Goal: Task Accomplishment & Management: Use online tool/utility

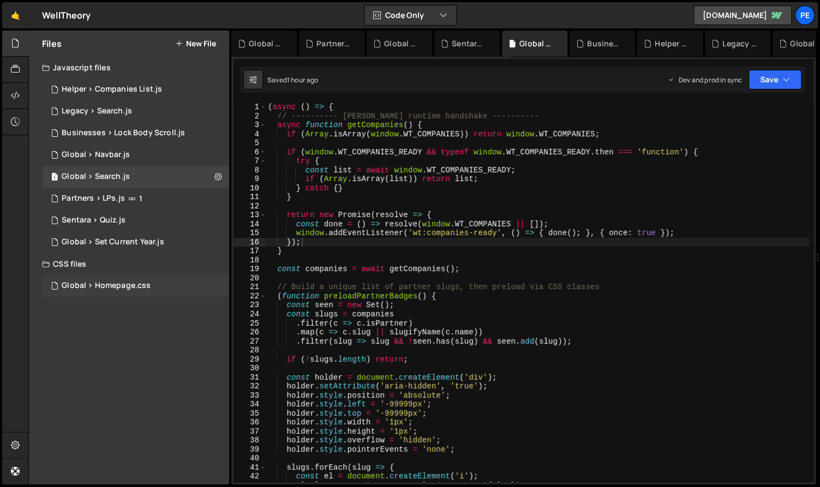
click at [127, 283] on div "Global > Homepage.css" at bounding box center [106, 286] width 89 height 10
click at [121, 285] on div "Global > Homepage.css" at bounding box center [106, 286] width 89 height 10
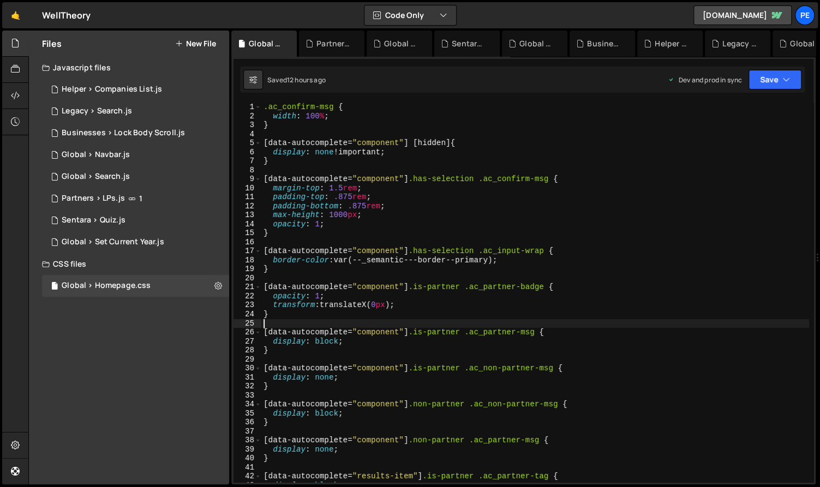
click at [340, 177] on div ".ac_confirm-msg { width : 100 % ; } [ data-autocomplete = " component " ] [ hid…" at bounding box center [535, 302] width 548 height 398
type textarea ".ac_confirm-msg {"
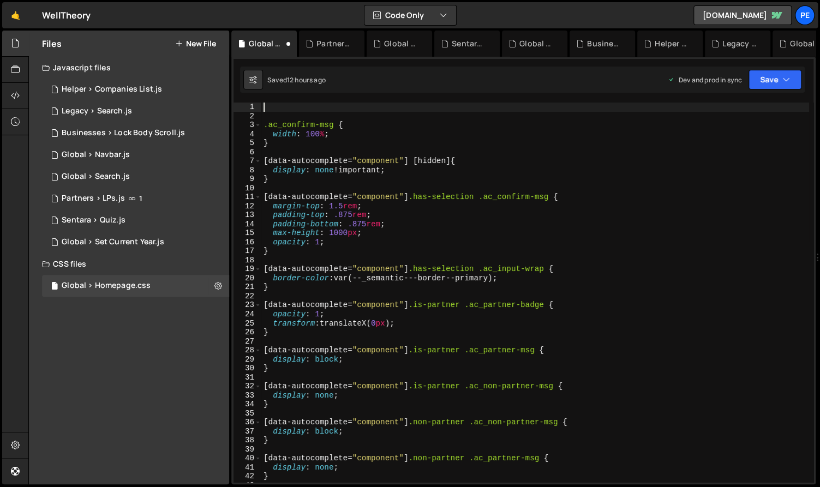
paste textarea "}"
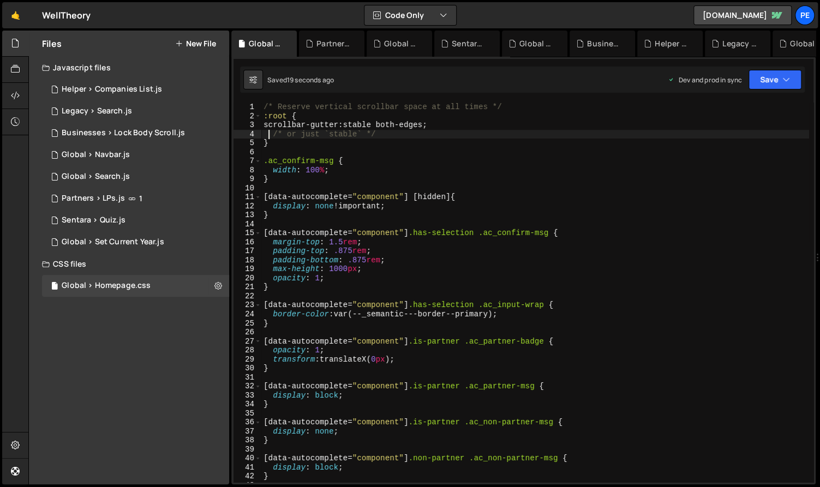
click at [411, 131] on div "/* Reserve vertical scrollbar space at all times */ :root { scrollbar-gutter : …" at bounding box center [535, 302] width 548 height 398
click at [445, 123] on div "/* Reserve vertical scrollbar space at all times */ :root { scrollbar-gutter : …" at bounding box center [535, 302] width 548 height 398
type textarea "/* or just `stable` */"
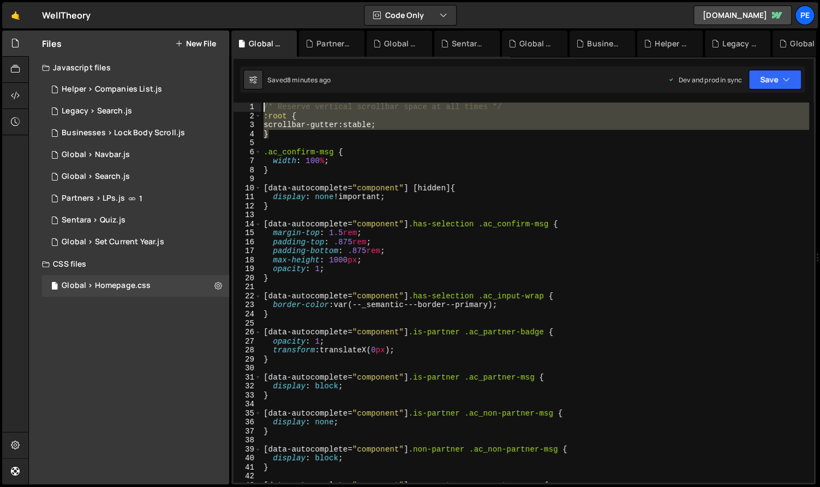
drag, startPoint x: 278, startPoint y: 138, endPoint x: 253, endPoint y: 105, distance: 41.3
click at [253, 105] on div "scrollbar-gutter: stable; 1 2 3 4 5 6 7 8 9 10 11 12 13 14 15 16 17 18 19 20 21…" at bounding box center [524, 293] width 580 height 380
type textarea "/* Reserve vertical scrollbar space at all times */ :root {"
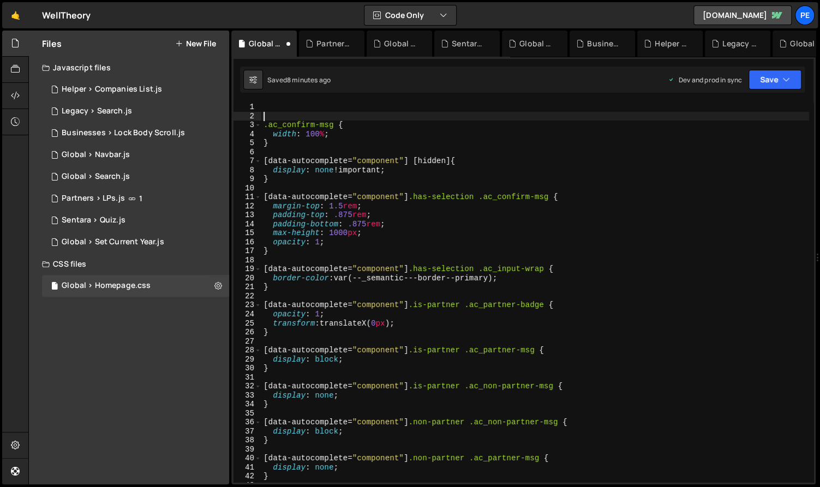
type textarea ".ac_confirm-msg {"
